Goal: Task Accomplishment & Management: Complete application form

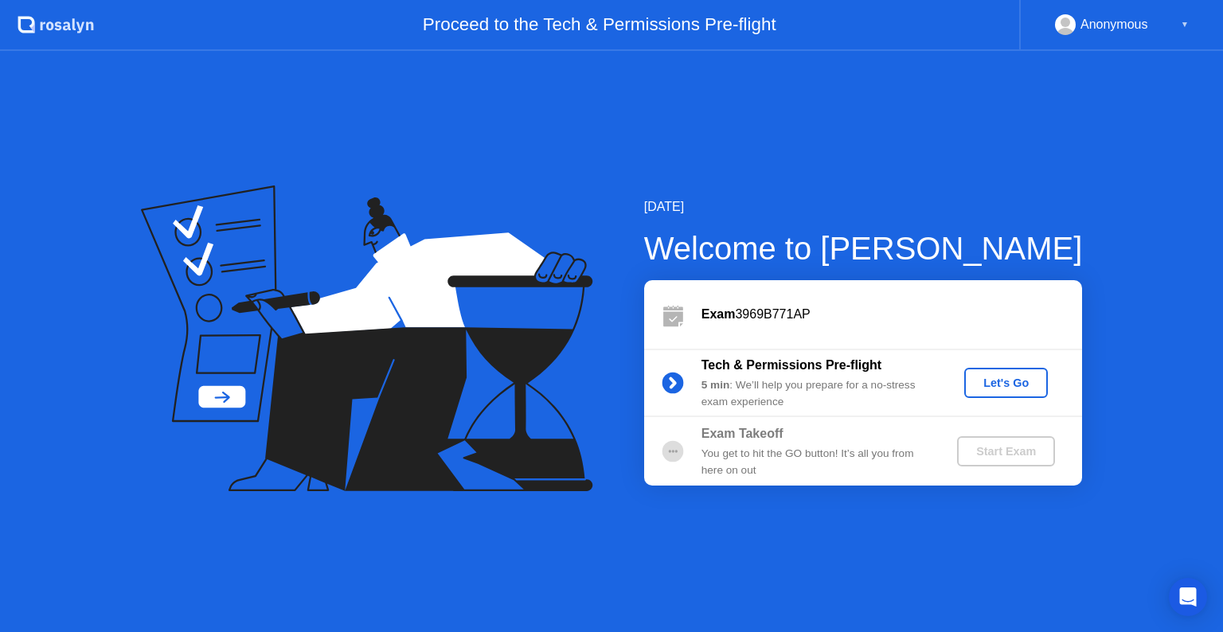
click at [671, 379] on icon at bounding box center [673, 383] width 4 height 9
click at [226, 398] on icon at bounding box center [367, 339] width 452 height 307
click at [742, 312] on div "Exam 3969B771AP" at bounding box center [892, 314] width 381 height 19
click at [978, 381] on div "Let's Go" at bounding box center [1006, 383] width 71 height 13
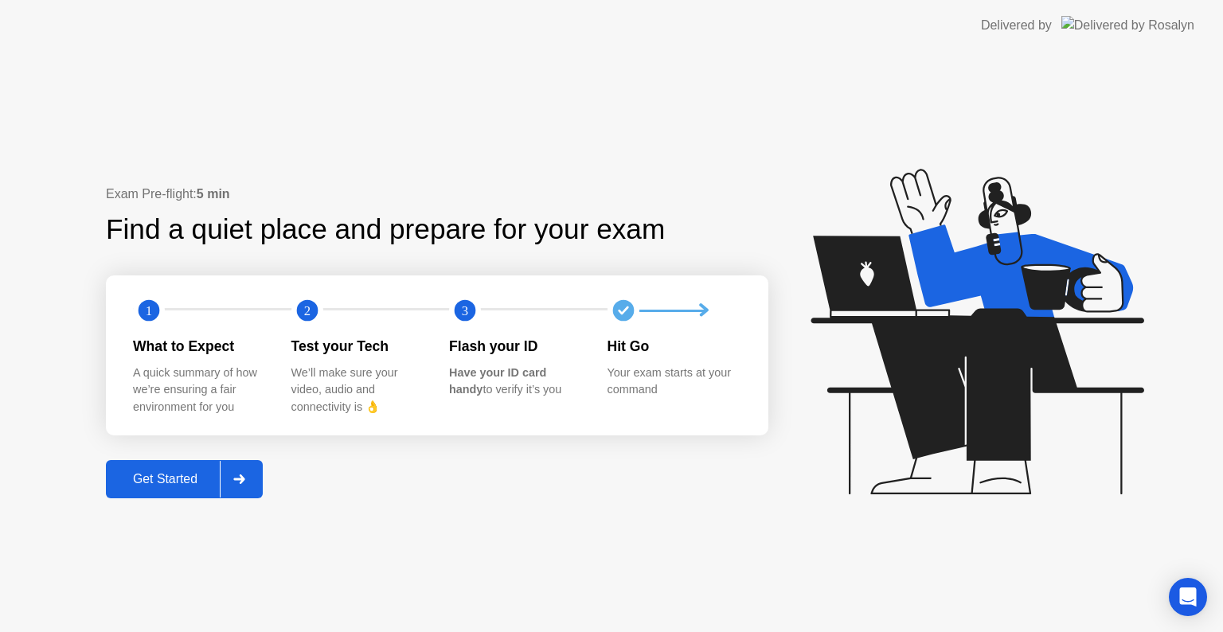
click at [165, 484] on div "Get Started" at bounding box center [165, 479] width 109 height 14
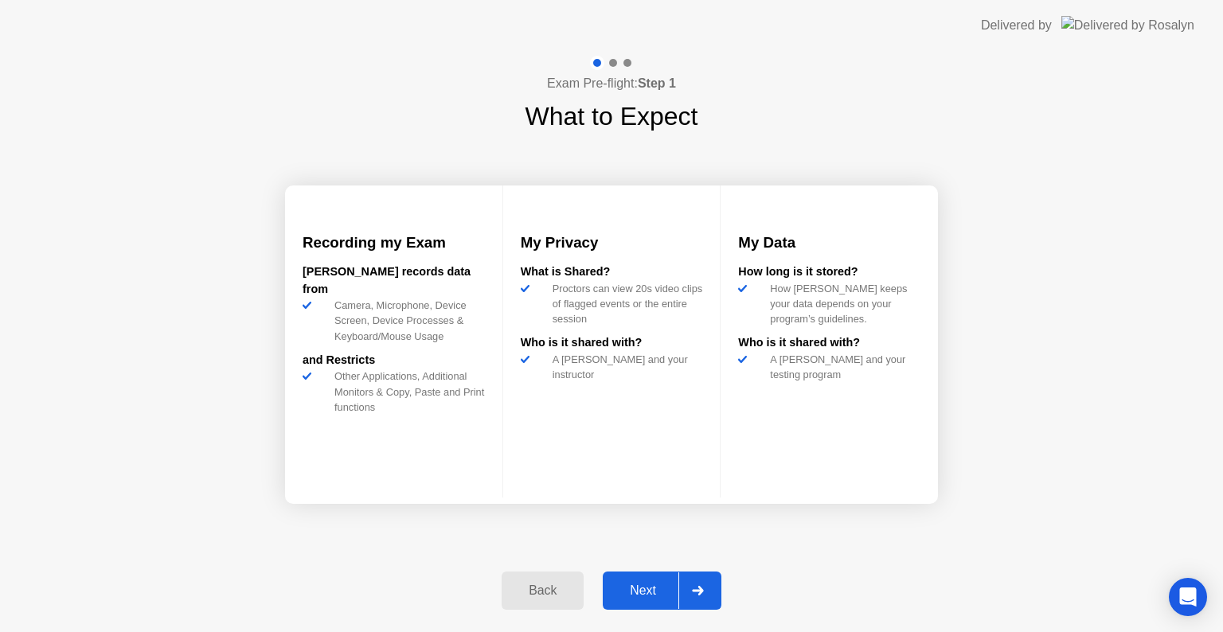
click at [651, 598] on div "Next" at bounding box center [643, 591] width 71 height 14
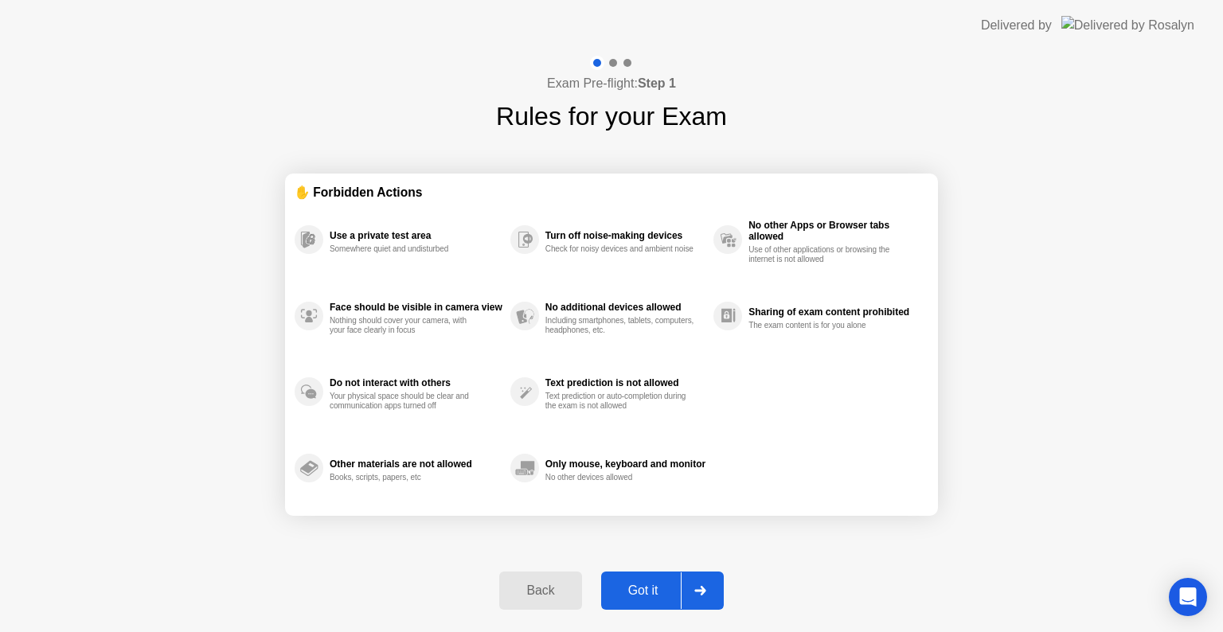
click at [650, 592] on div "Got it" at bounding box center [643, 591] width 75 height 14
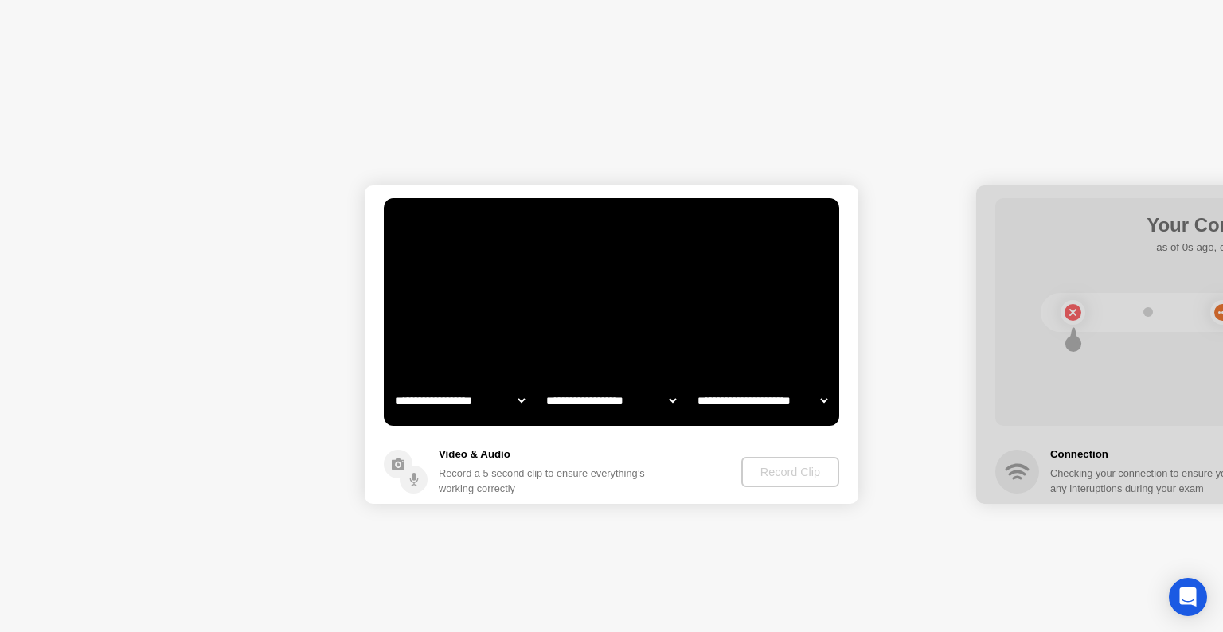
select select "**********"
select select "*******"
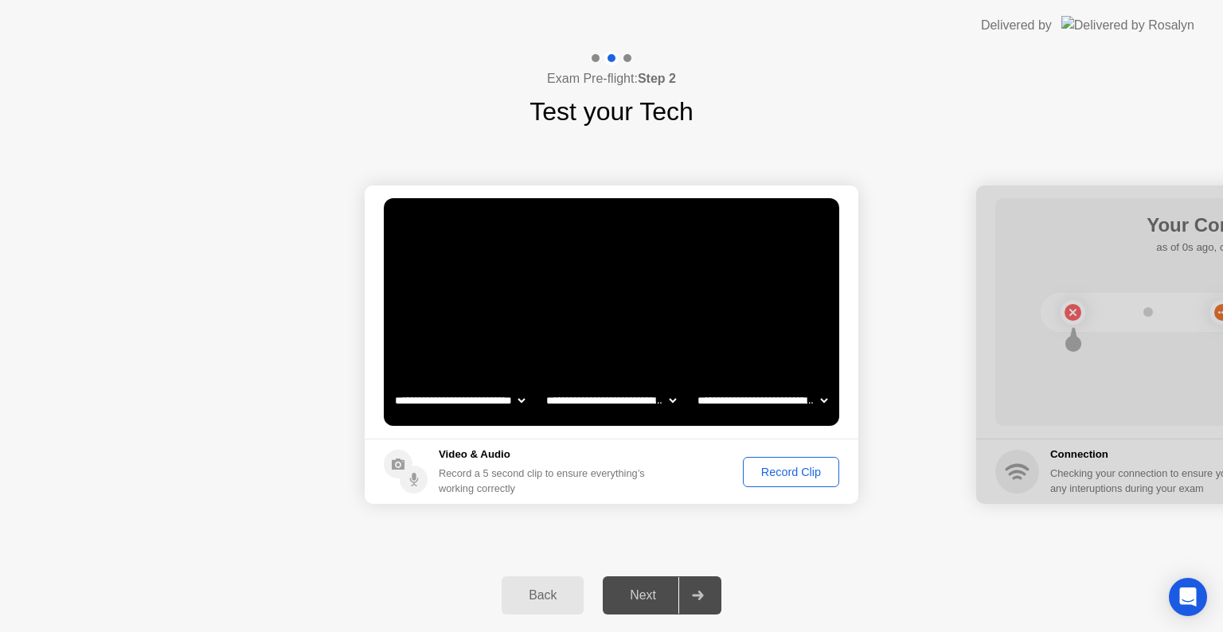
click at [628, 595] on div "Next" at bounding box center [643, 596] width 71 height 14
click at [777, 479] on div "Record Clip" at bounding box center [791, 472] width 85 height 13
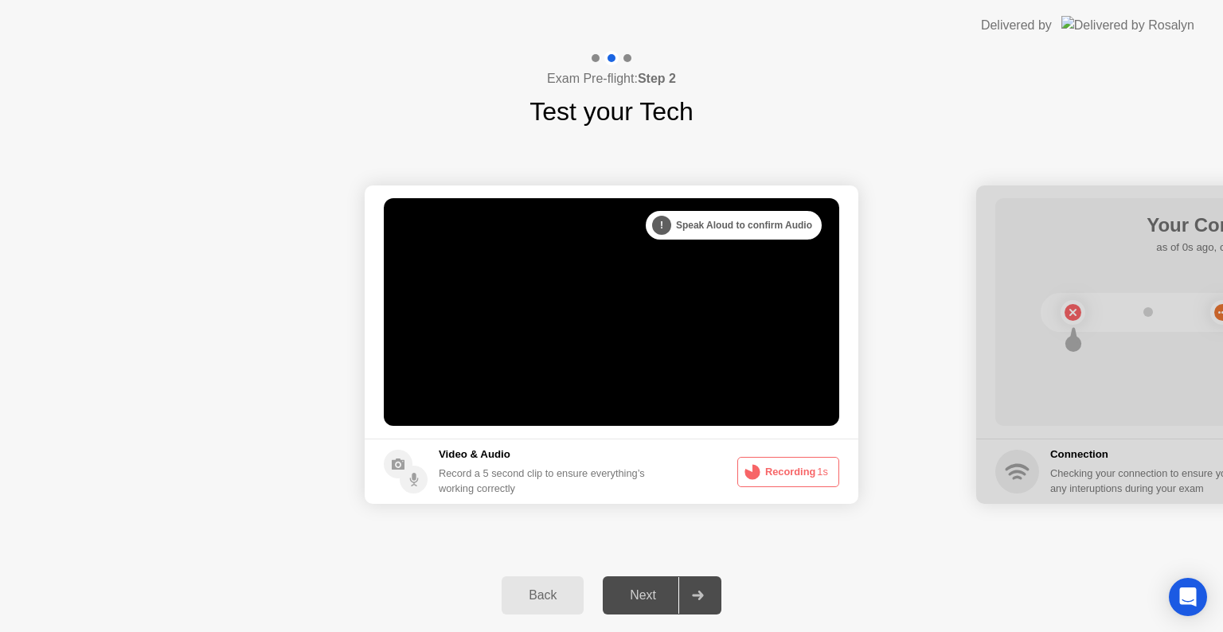
click at [637, 591] on div "Next" at bounding box center [643, 596] width 71 height 14
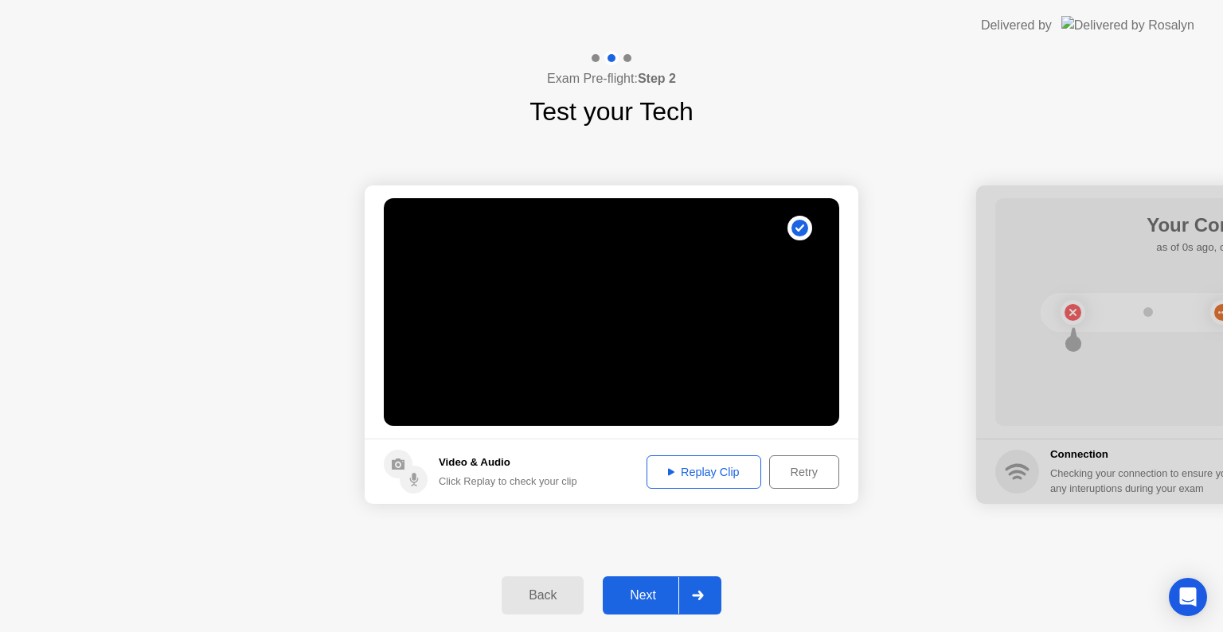
click at [791, 472] on div "Retry" at bounding box center [804, 472] width 59 height 13
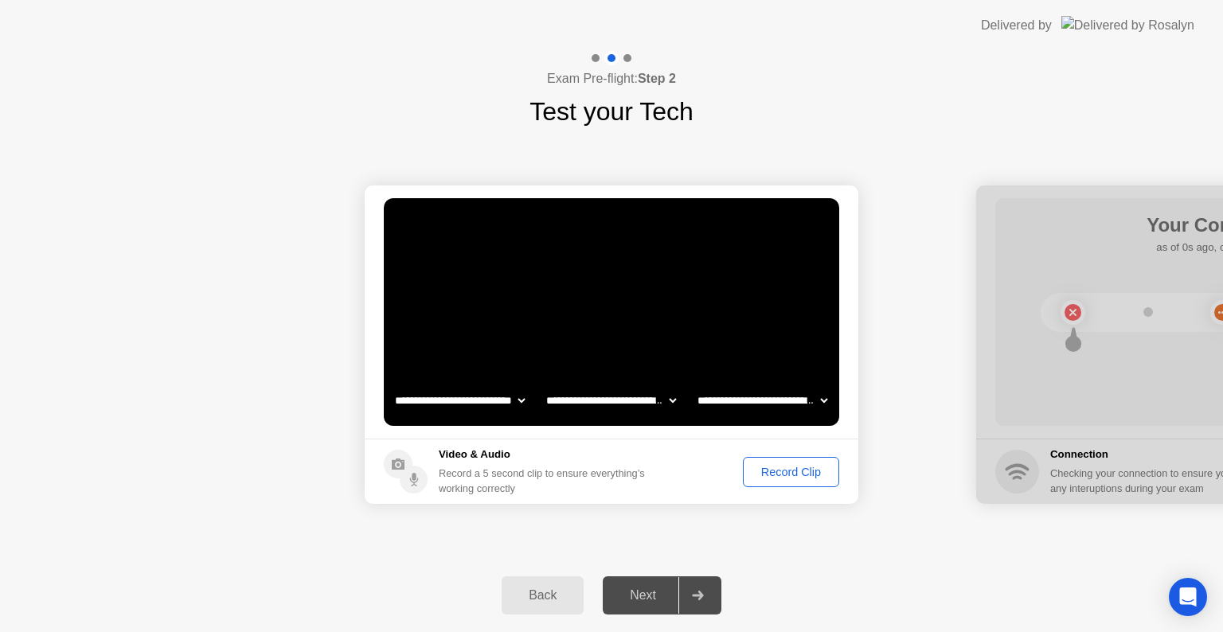
click at [790, 473] on div "Record Clip" at bounding box center [791, 472] width 85 height 13
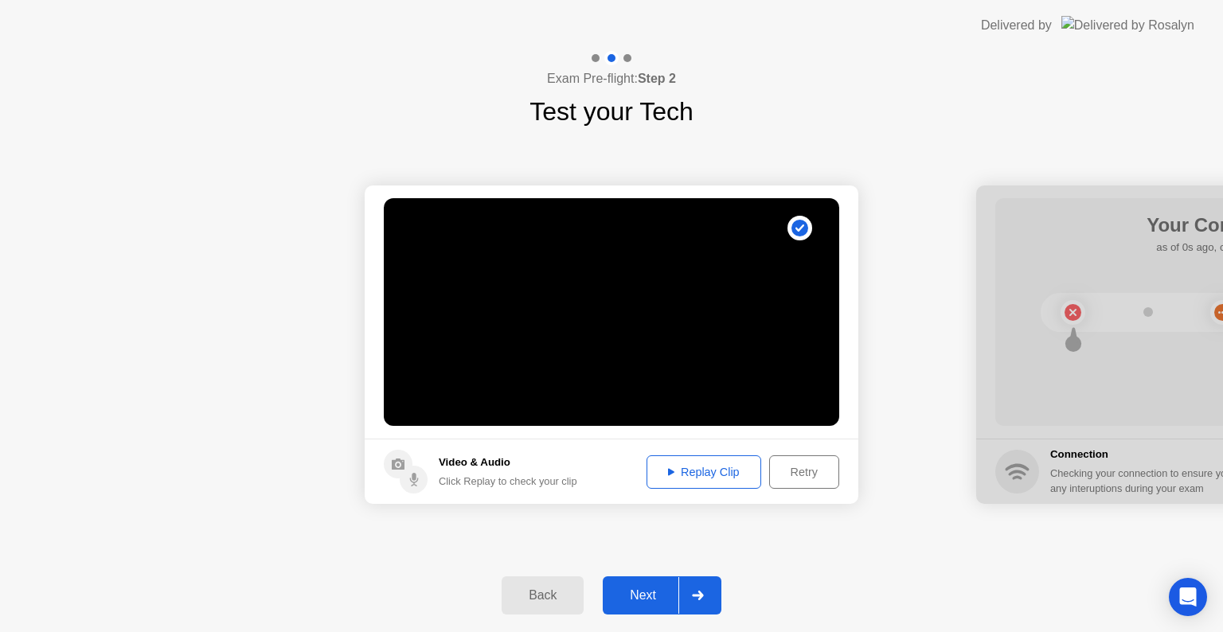
click at [717, 473] on div "Replay Clip" at bounding box center [704, 472] width 104 height 13
click at [808, 476] on div "Retry" at bounding box center [804, 472] width 59 height 13
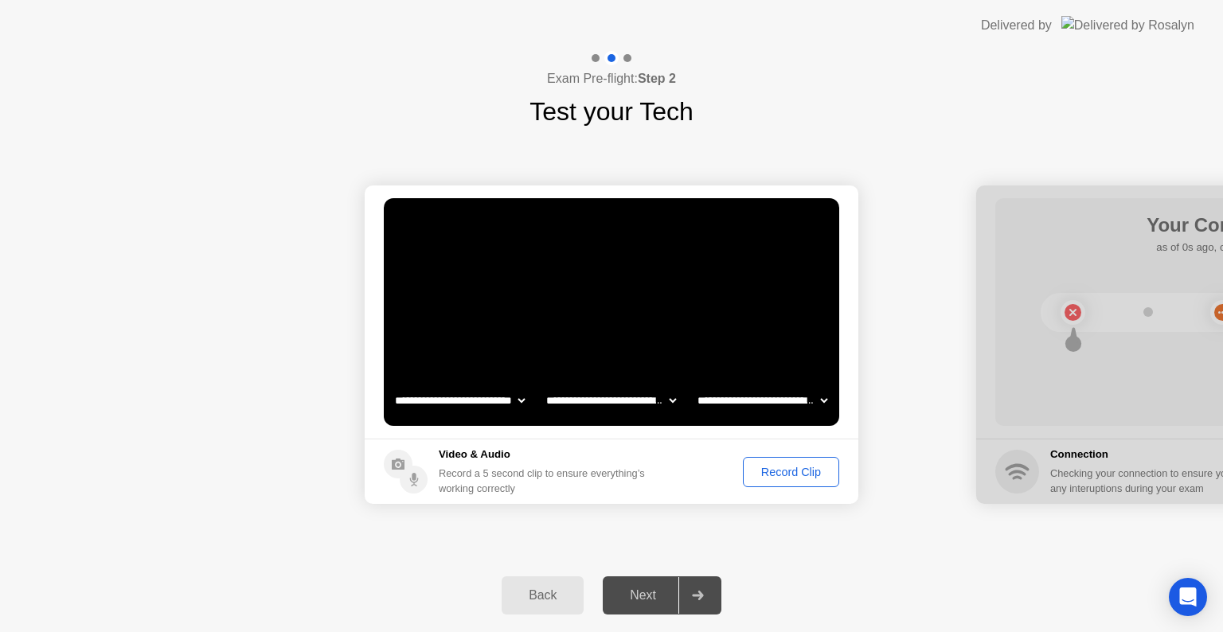
click at [802, 475] on div "Record Clip" at bounding box center [791, 472] width 85 height 13
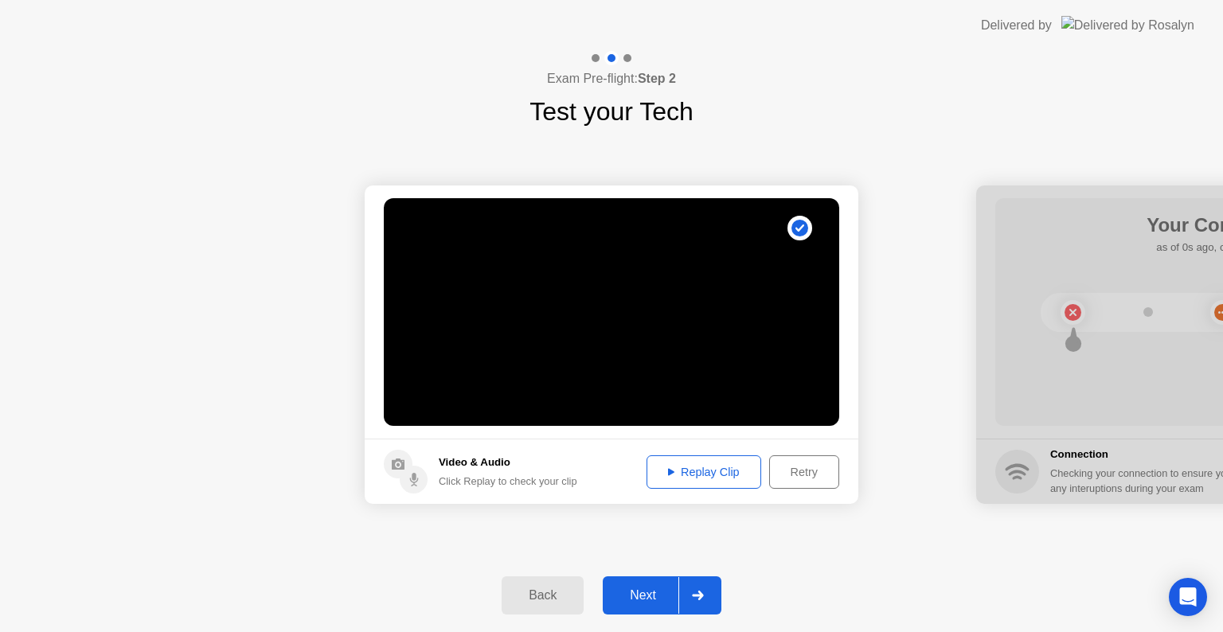
click at [803, 472] on div "Retry" at bounding box center [804, 472] width 59 height 13
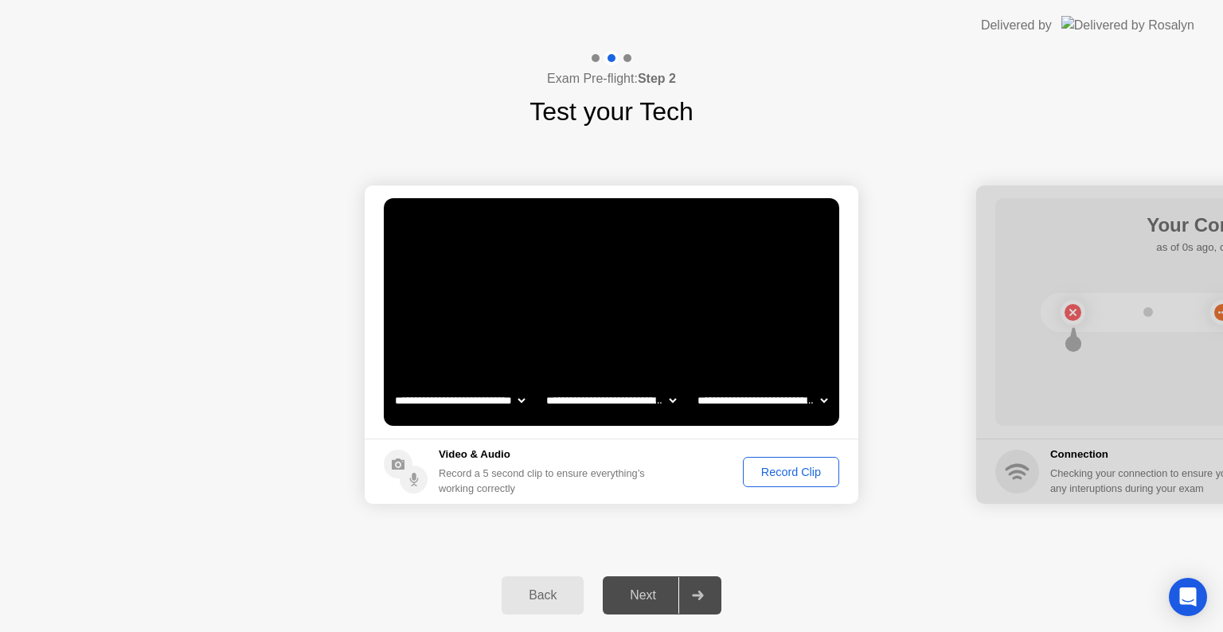
click at [646, 591] on div "Next" at bounding box center [643, 596] width 71 height 14
click at [787, 473] on div "Record Clip" at bounding box center [791, 472] width 85 height 13
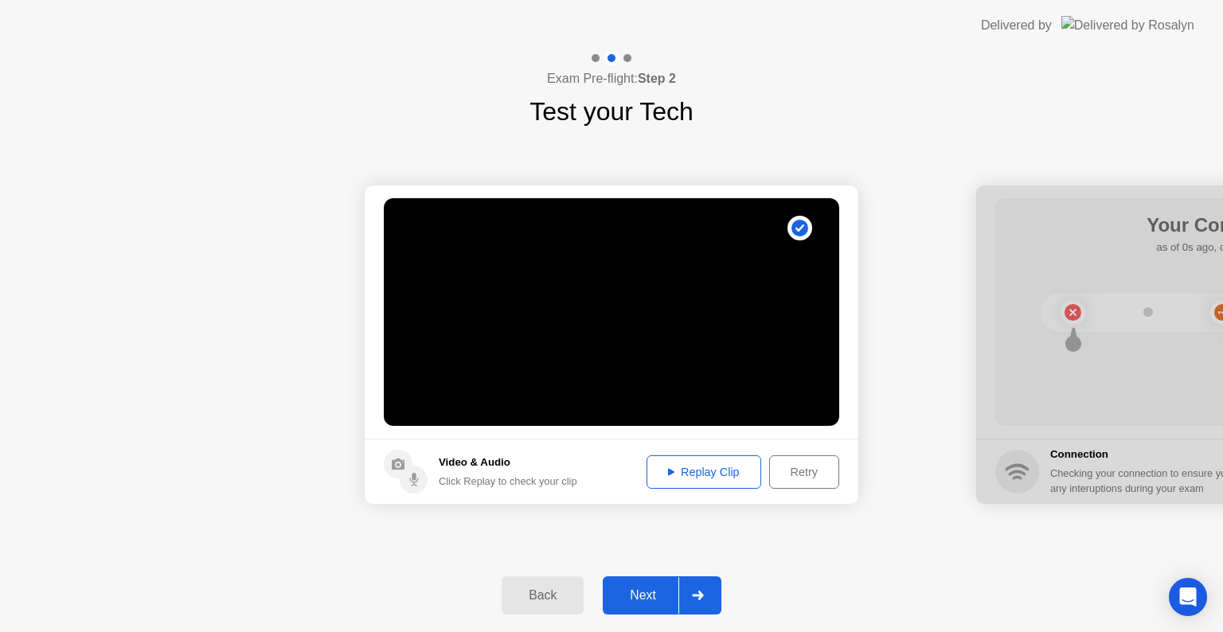
click at [665, 600] on div "Next" at bounding box center [643, 596] width 71 height 14
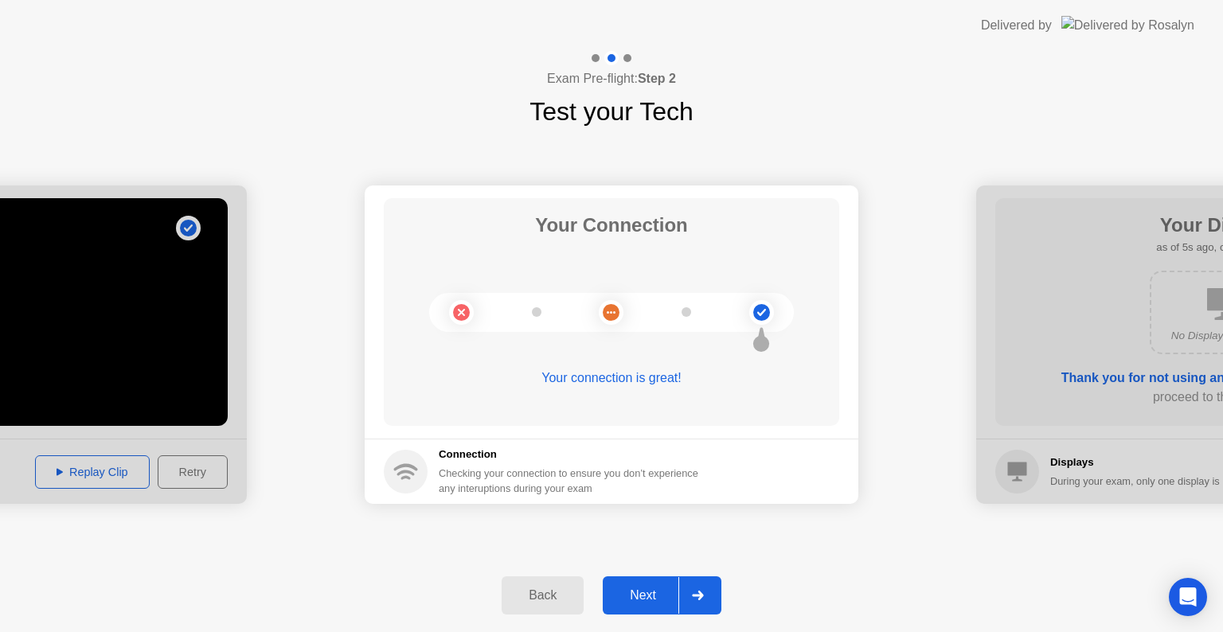
click at [663, 594] on div "Next" at bounding box center [643, 596] width 71 height 14
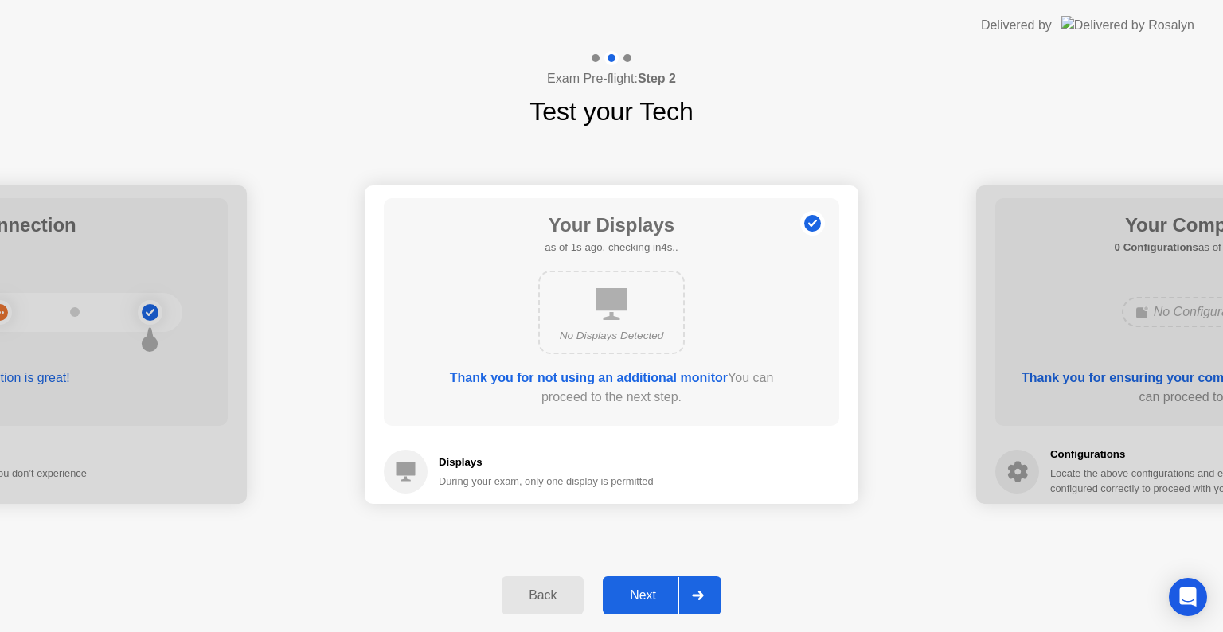
click at [663, 594] on div "Next" at bounding box center [643, 596] width 71 height 14
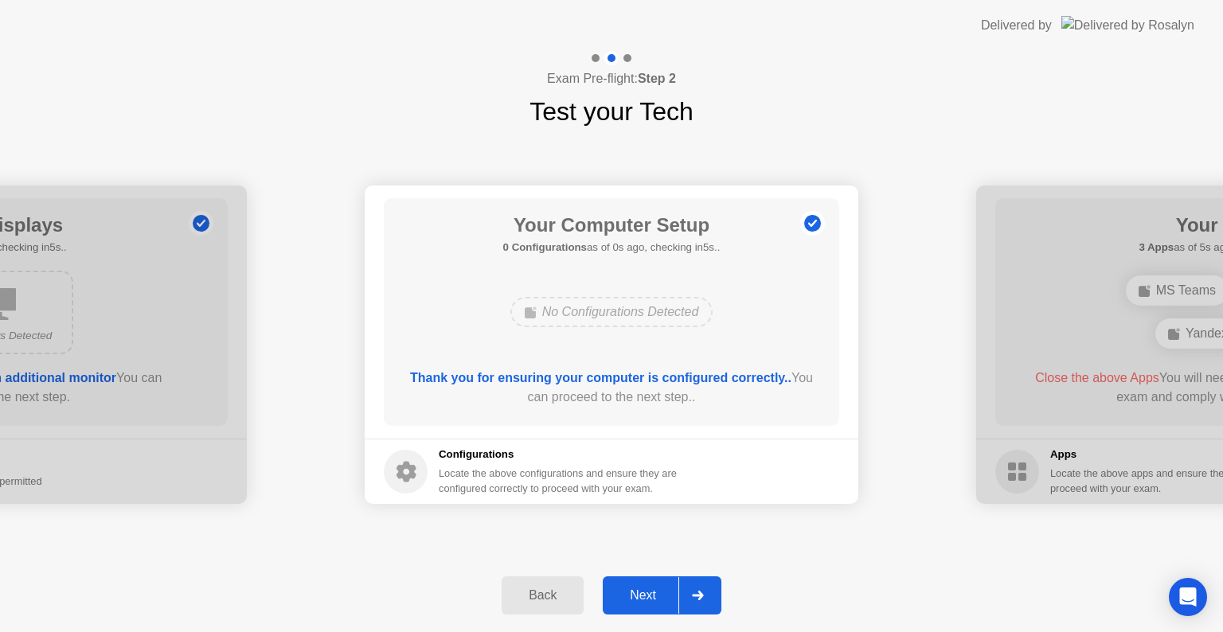
click at [663, 594] on div "Next" at bounding box center [643, 596] width 71 height 14
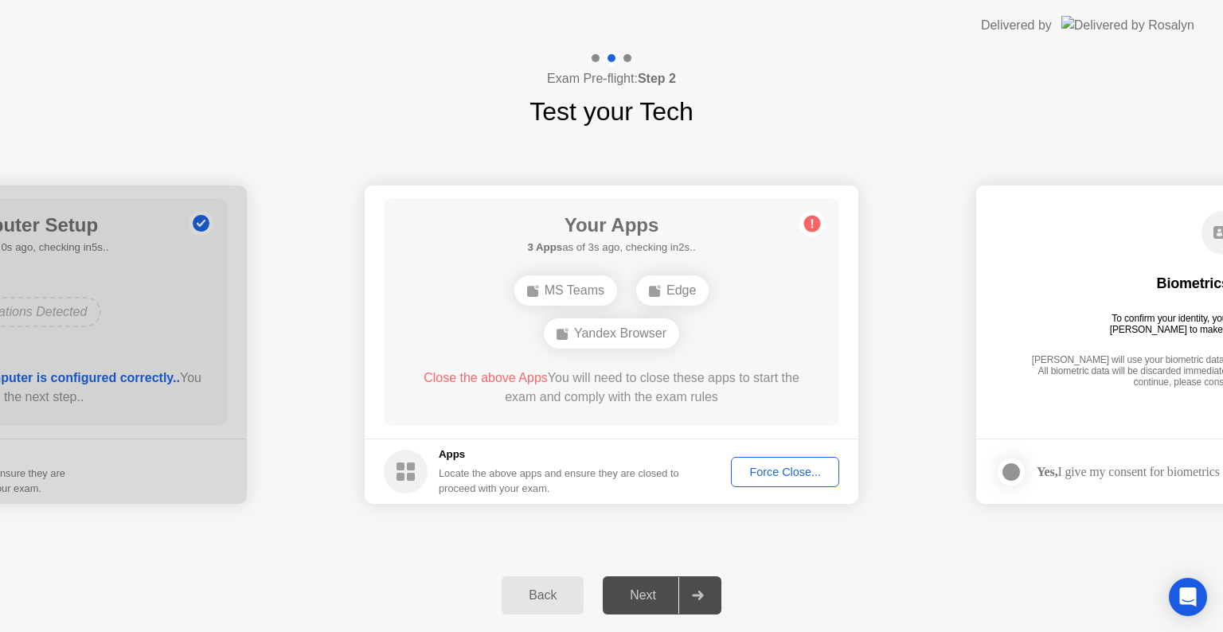
click at [793, 470] on div "Force Close..." at bounding box center [785, 472] width 97 height 13
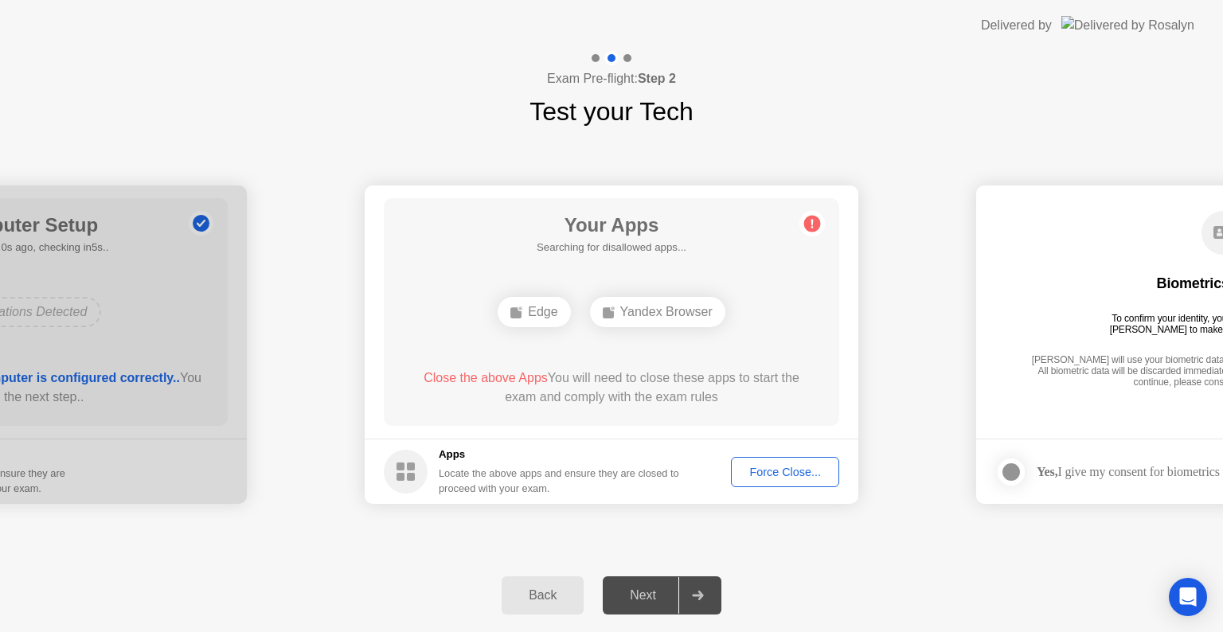
click at [768, 481] on button "Force Close..." at bounding box center [785, 472] width 108 height 30
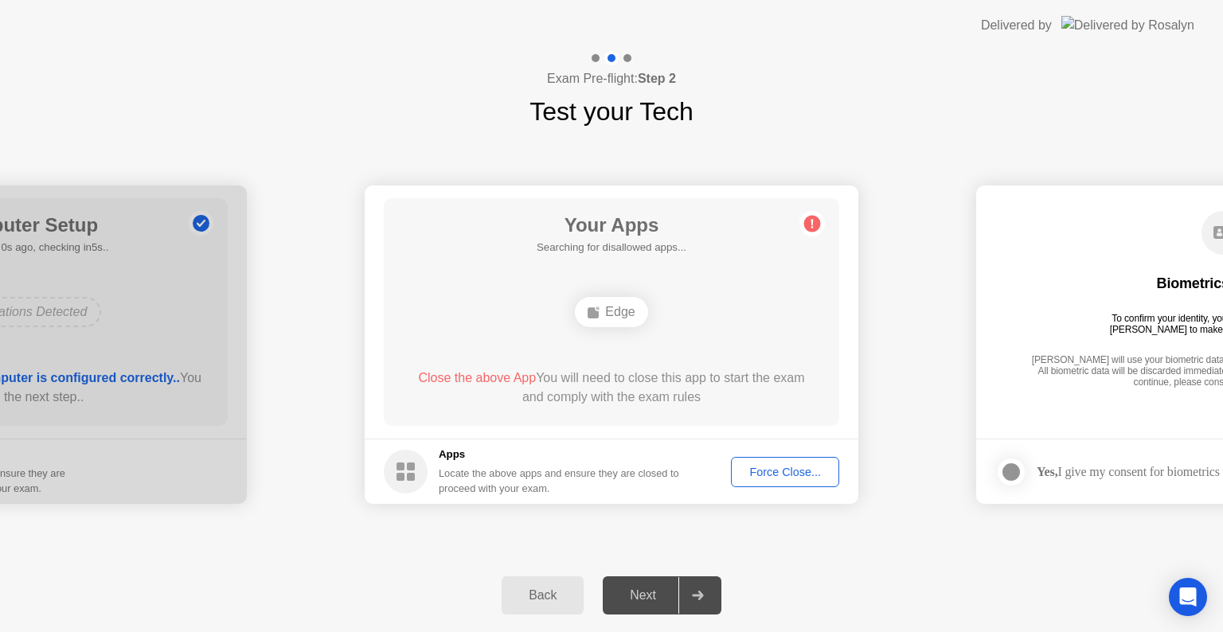
click at [658, 589] on div "Next" at bounding box center [643, 596] width 71 height 14
drag, startPoint x: 710, startPoint y: 580, endPoint x: 732, endPoint y: 551, distance: 36.3
click at [710, 579] on div at bounding box center [698, 595] width 38 height 37
click at [797, 463] on button "Force Close..." at bounding box center [785, 472] width 108 height 30
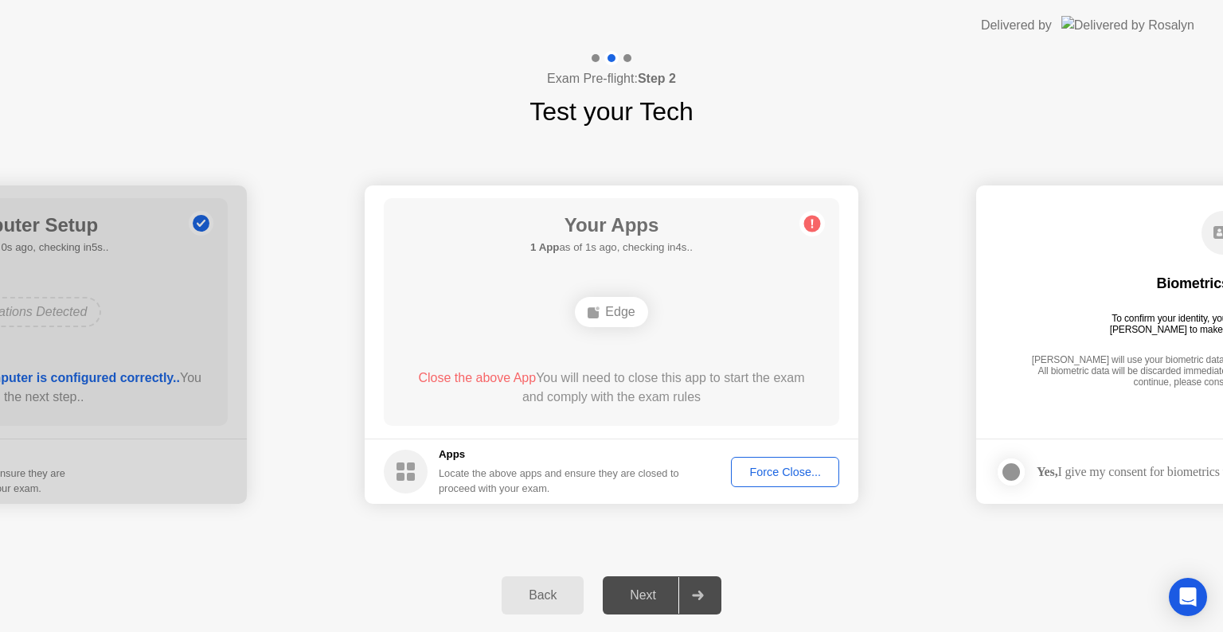
click at [605, 315] on div "Edge" at bounding box center [611, 312] width 72 height 30
click at [592, 307] on icon at bounding box center [594, 312] width 13 height 13
click at [607, 312] on div "Edge" at bounding box center [611, 312] width 72 height 30
click at [797, 476] on div "Force Close..." at bounding box center [785, 472] width 97 height 13
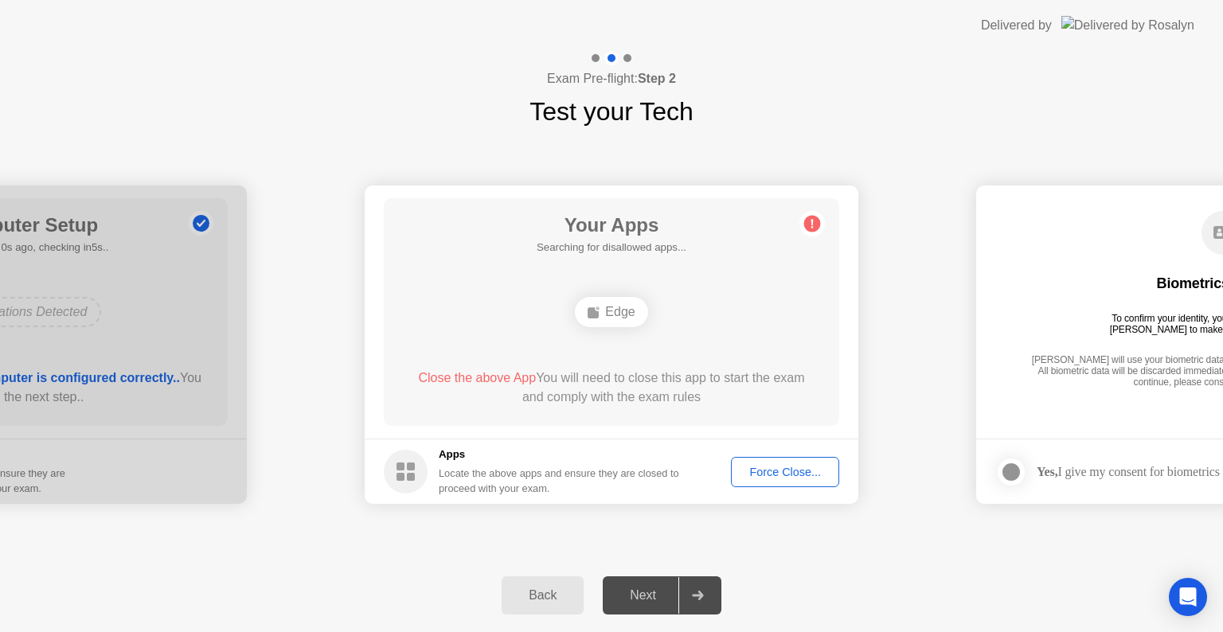
click at [784, 470] on div "Force Close..." at bounding box center [785, 472] width 97 height 13
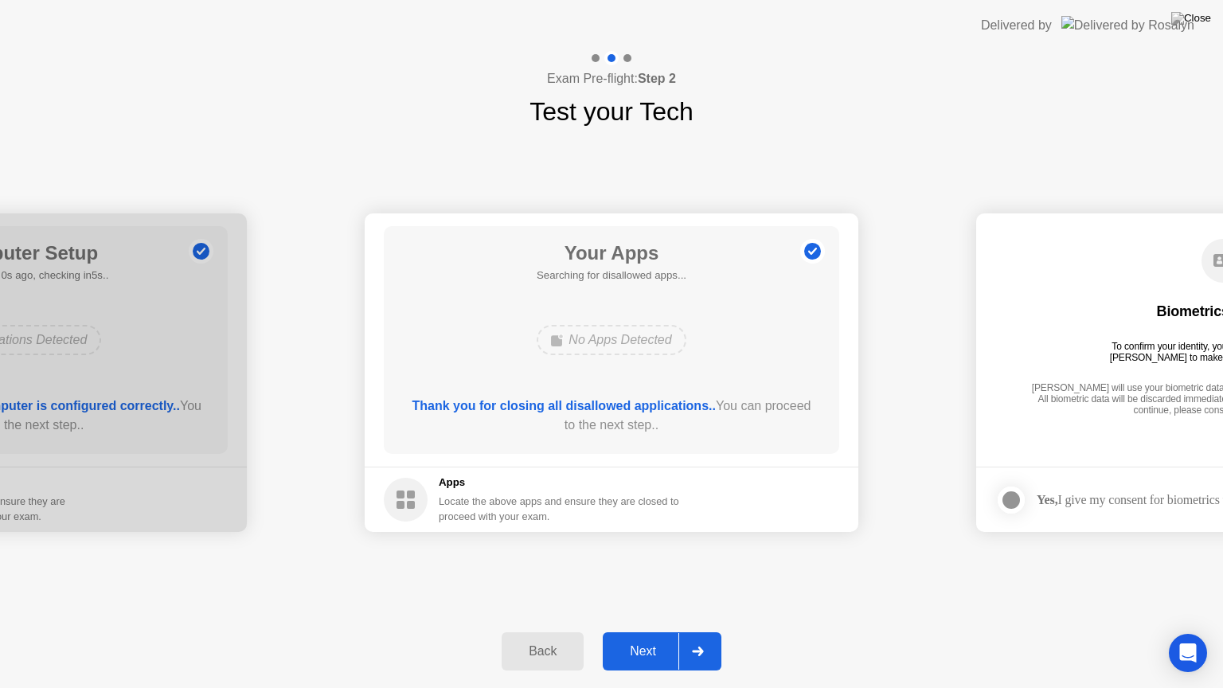
click at [667, 632] on div "Next" at bounding box center [643, 651] width 71 height 14
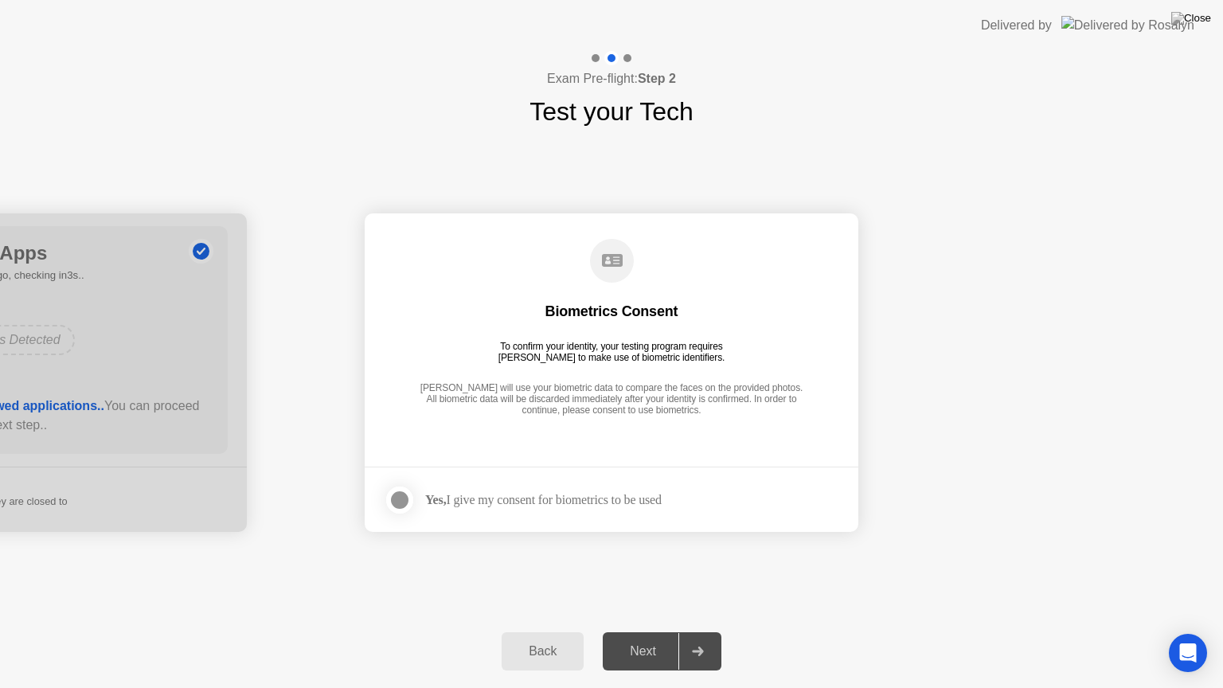
click at [402, 506] on div at bounding box center [399, 500] width 19 height 19
click at [643, 632] on div "Next" at bounding box center [643, 651] width 71 height 14
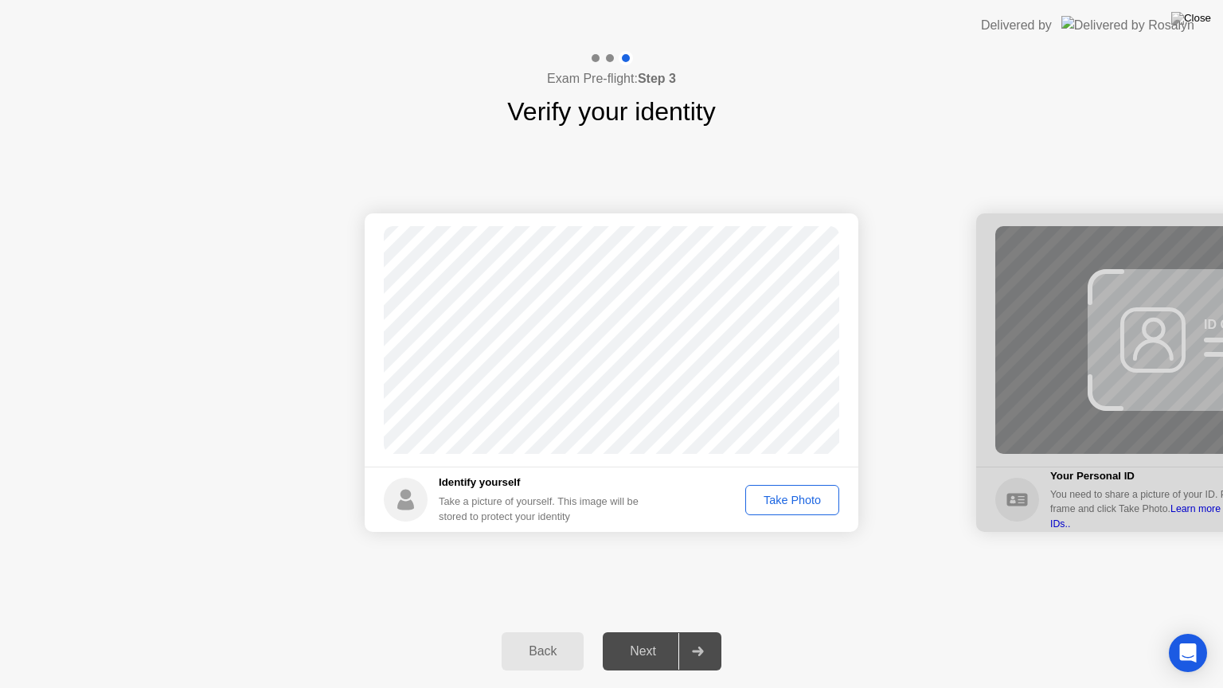
click at [795, 504] on div "Take Photo" at bounding box center [792, 500] width 83 height 13
click at [795, 504] on div "Retake" at bounding box center [803, 500] width 62 height 13
click at [790, 500] on div "Take Photo" at bounding box center [792, 500] width 83 height 13
click at [643, 632] on div "Next" at bounding box center [643, 651] width 71 height 14
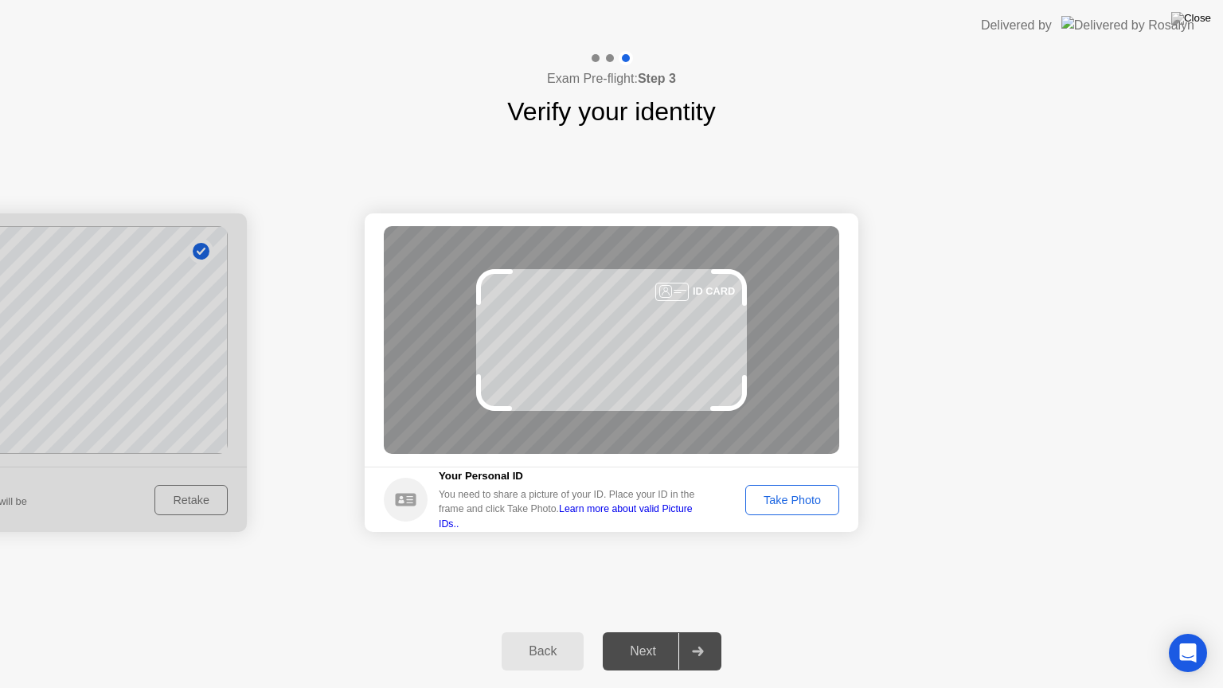
click at [802, 499] on div "Take Photo" at bounding box center [792, 500] width 83 height 13
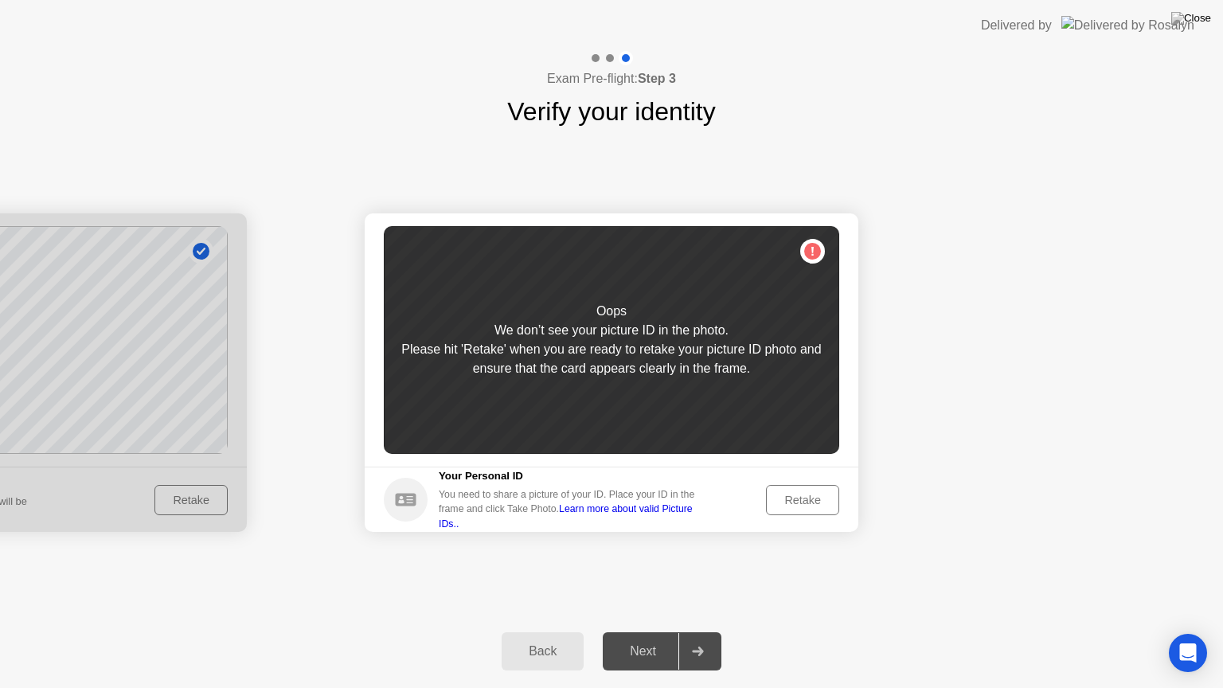
click at [814, 501] on div "Retake" at bounding box center [803, 500] width 62 height 13
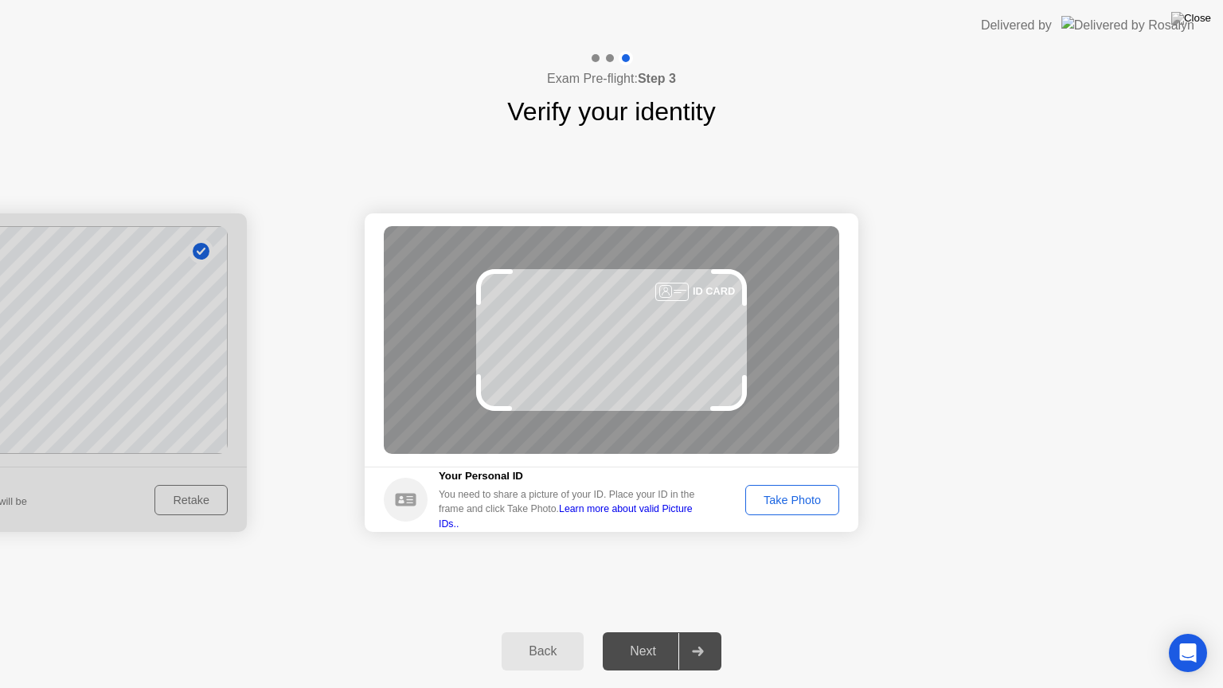
click at [609, 296] on div "ID CARD" at bounding box center [612, 340] width 456 height 228
click at [630, 354] on div "ID CARD" at bounding box center [612, 340] width 456 height 228
drag, startPoint x: 679, startPoint y: 284, endPoint x: 685, endPoint y: 291, distance: 8.5
click at [680, 287] on div at bounding box center [672, 292] width 33 height 18
click at [688, 294] on div at bounding box center [672, 292] width 33 height 18
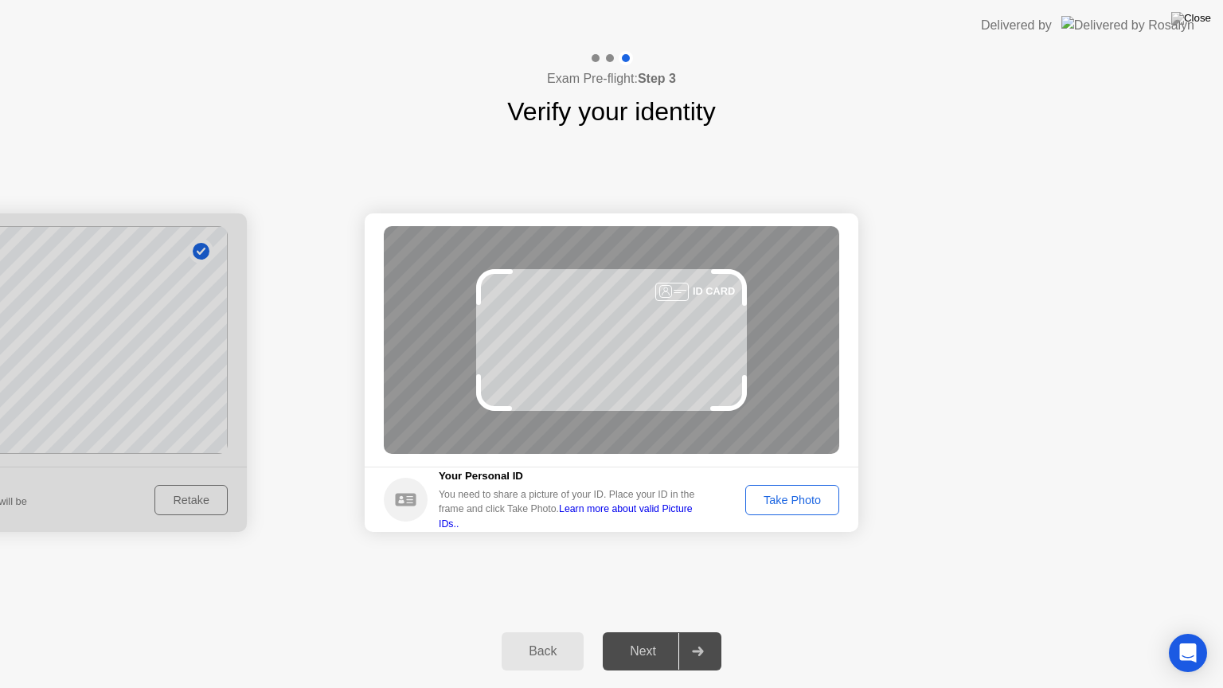
click at [705, 296] on icon at bounding box center [666, 291] width 80 height 13
click at [704, 295] on icon at bounding box center [666, 291] width 80 height 13
click at [609, 317] on div "ID CARD" at bounding box center [612, 340] width 456 height 228
click at [609, 318] on div "ID CARD" at bounding box center [612, 340] width 456 height 228
click at [794, 498] on div "Take Photo" at bounding box center [792, 500] width 83 height 13
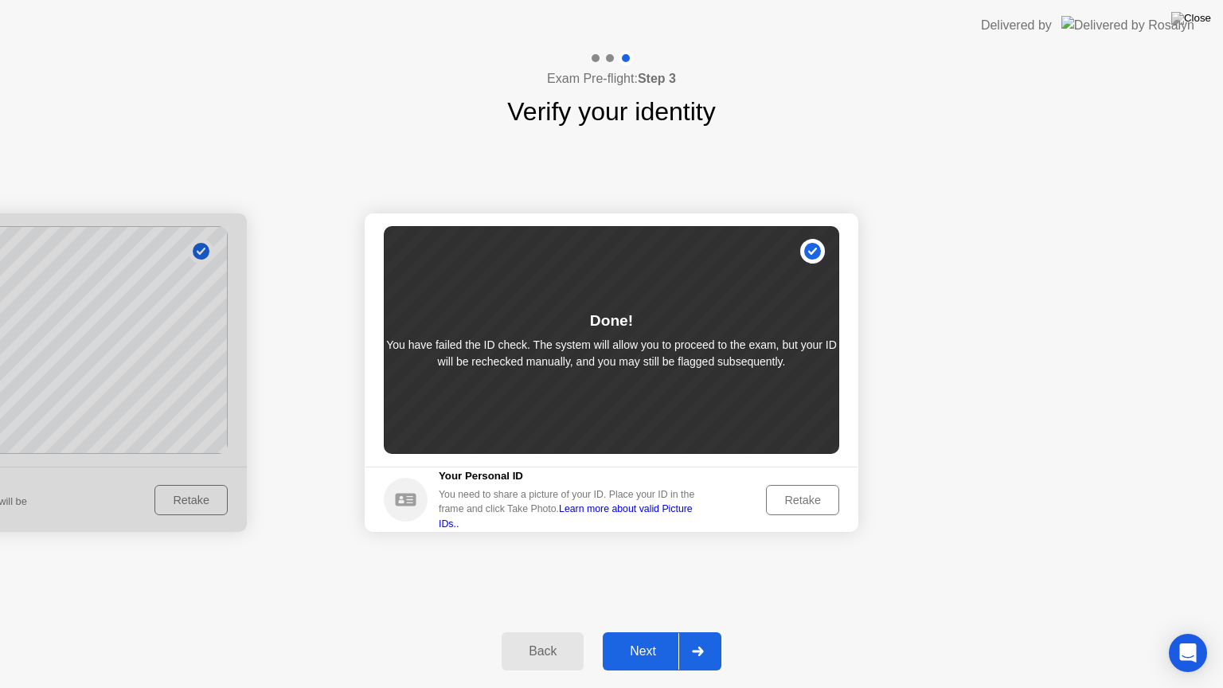
click at [645, 632] on div "Next" at bounding box center [643, 651] width 71 height 14
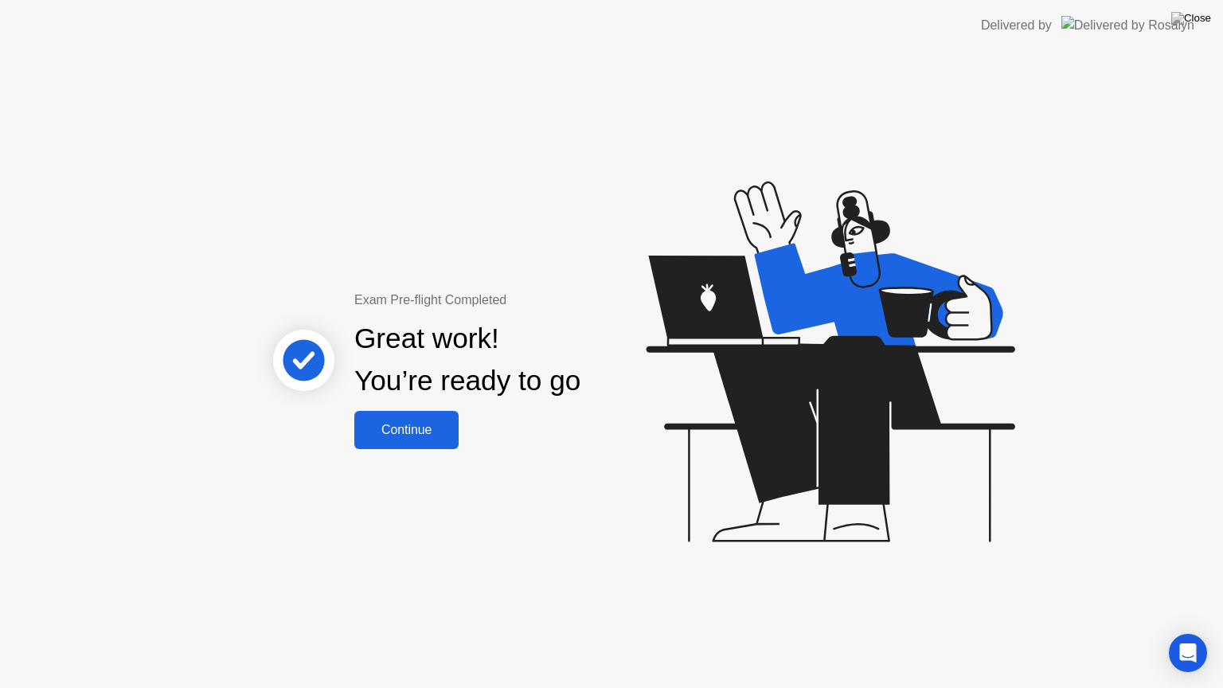
click at [421, 423] on div "Continue" at bounding box center [406, 430] width 95 height 14
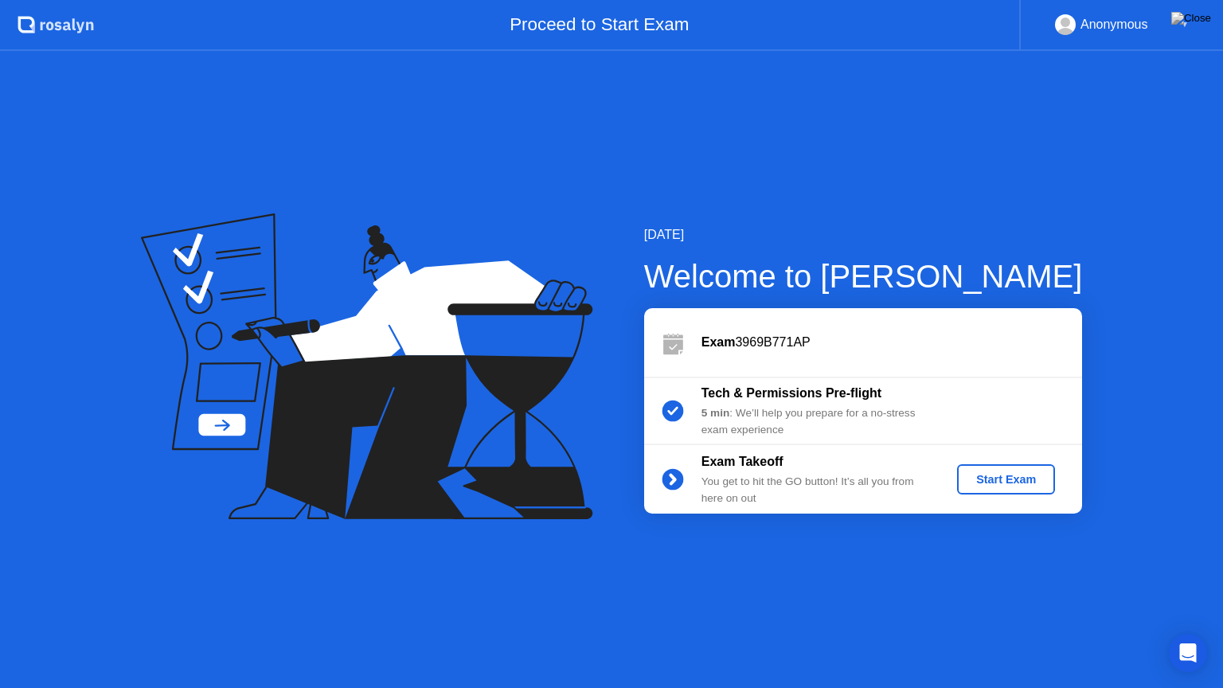
click at [1013, 478] on div "Start Exam" at bounding box center [1006, 479] width 85 height 13
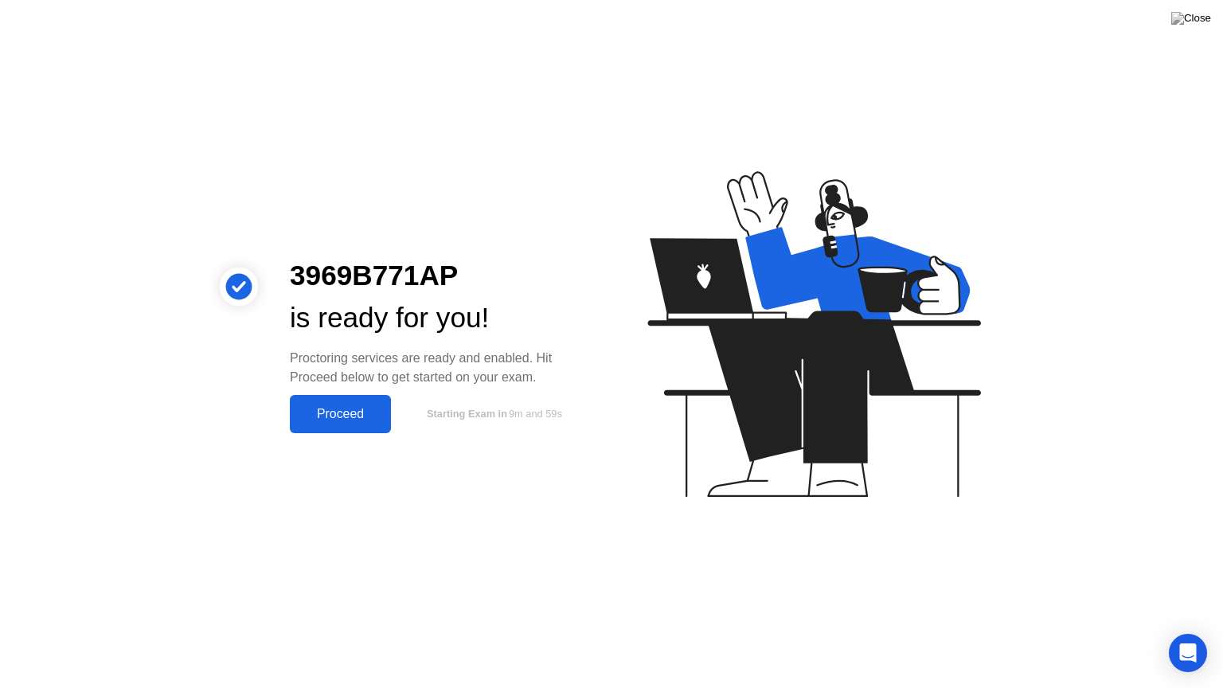
click at [328, 407] on div "Proceed" at bounding box center [341, 414] width 92 height 14
